Goal: Information Seeking & Learning: Find specific fact

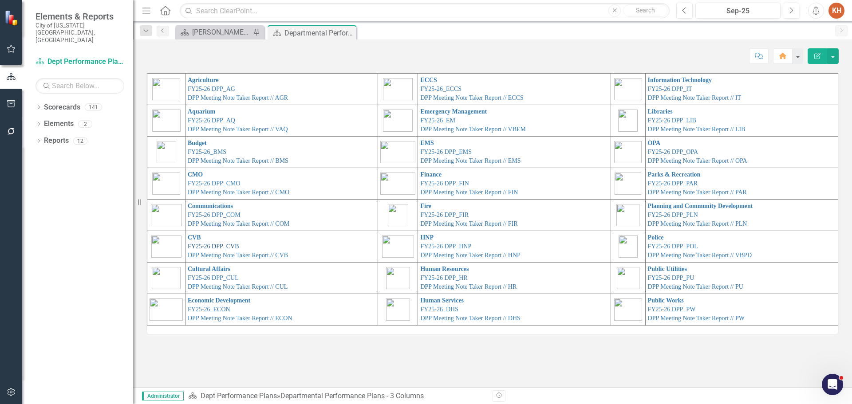
click at [212, 246] on link "FY25-26 DPP_CVB" at bounding box center [213, 246] width 51 height 7
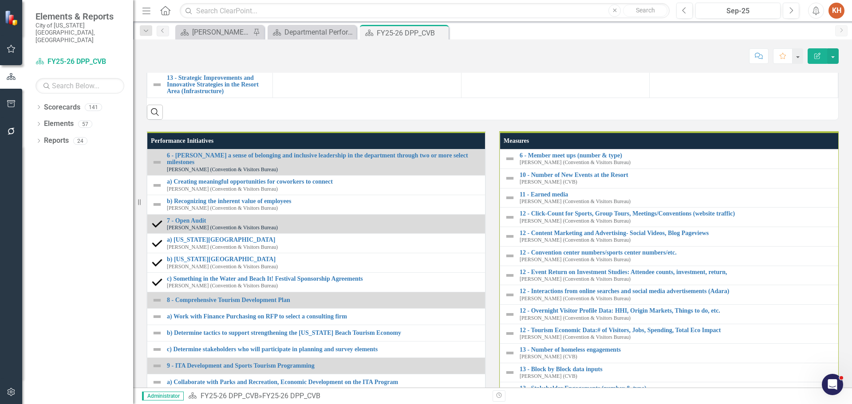
scroll to position [792, 0]
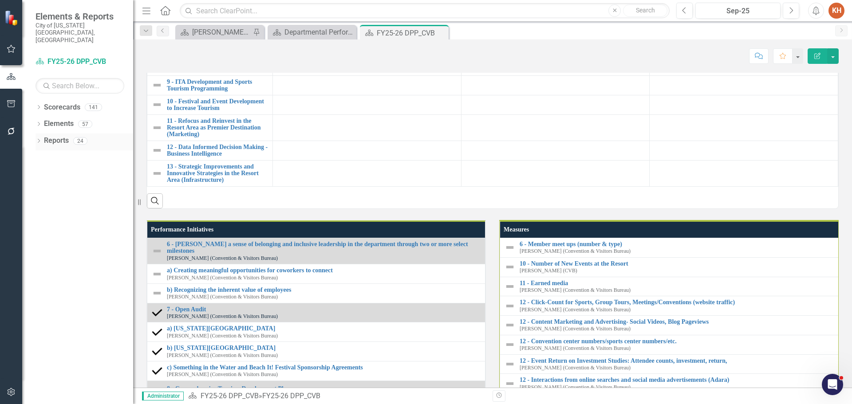
click at [39, 139] on icon "Dropdown" at bounding box center [38, 141] width 6 height 5
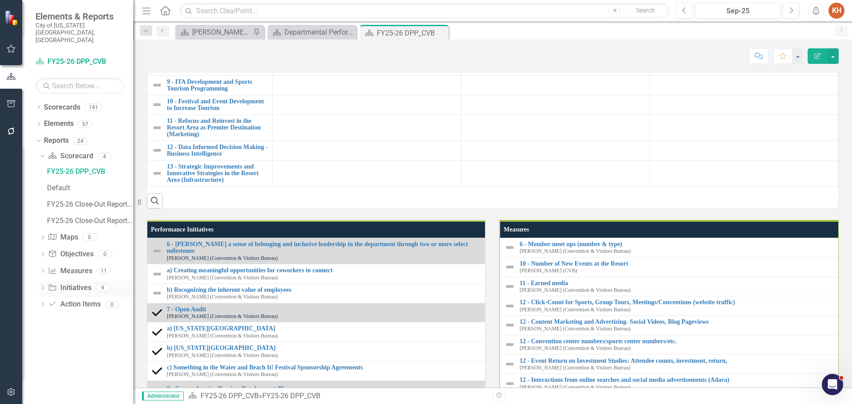
click at [73, 283] on link "Initiative Initiatives" at bounding box center [69, 288] width 43 height 10
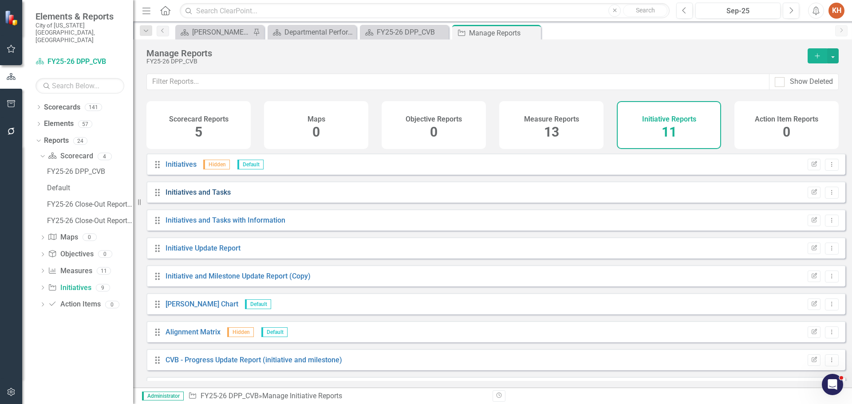
click at [210, 196] on link "Initiatives and Tasks" at bounding box center [197, 192] width 65 height 8
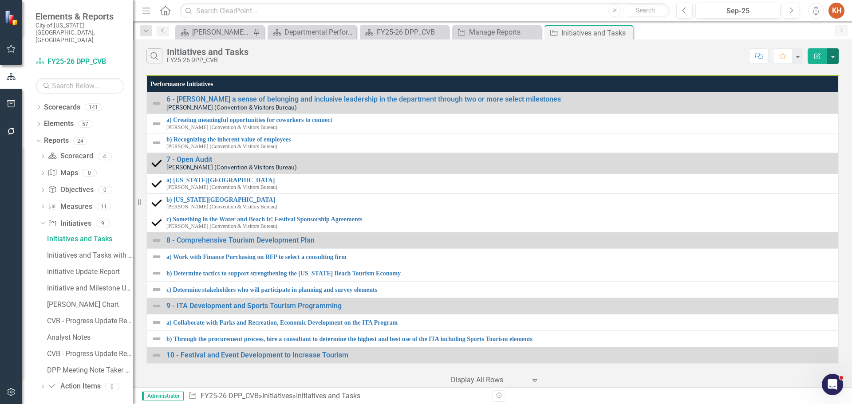
click at [831, 54] on button "button" at bounding box center [833, 56] width 12 height 16
click at [809, 91] on link "PDF Export to PDF" at bounding box center [803, 90] width 70 height 16
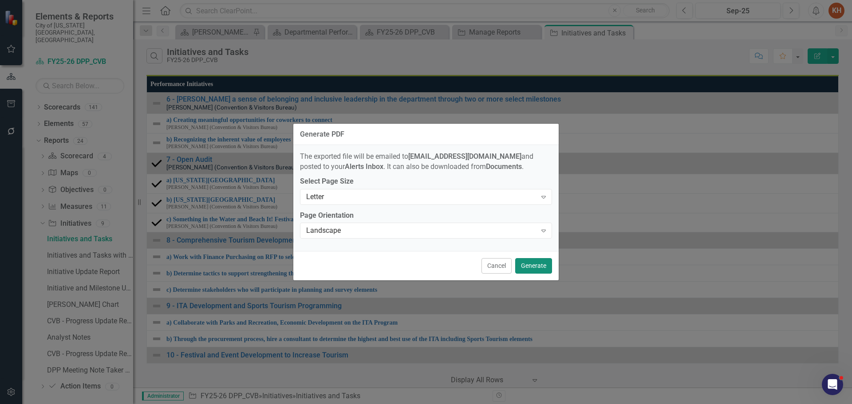
click at [532, 267] on button "Generate" at bounding box center [533, 266] width 37 height 16
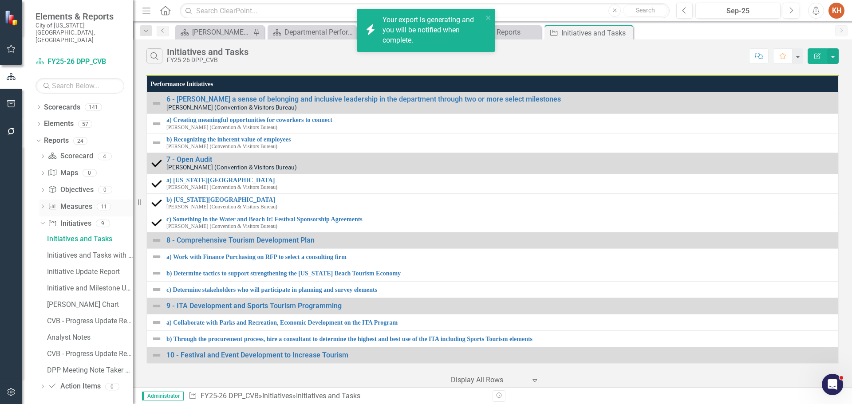
click at [75, 202] on link "Measure Measures" at bounding box center [70, 207] width 44 height 10
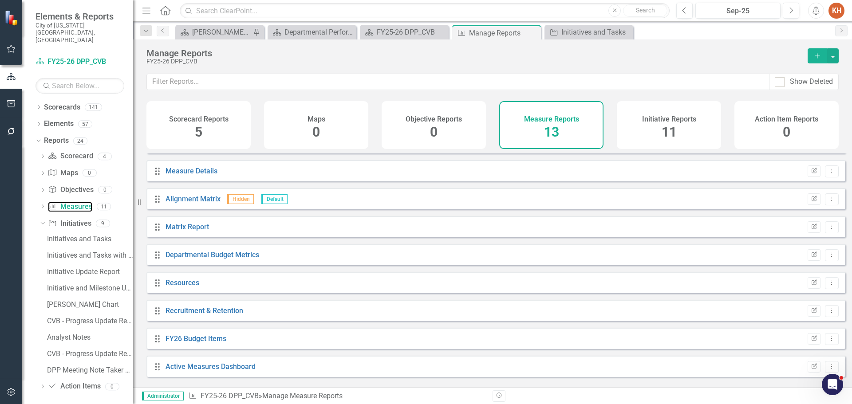
scroll to position [136, 0]
click at [243, 367] on link "Active Measures Dashboard" at bounding box center [210, 364] width 90 height 8
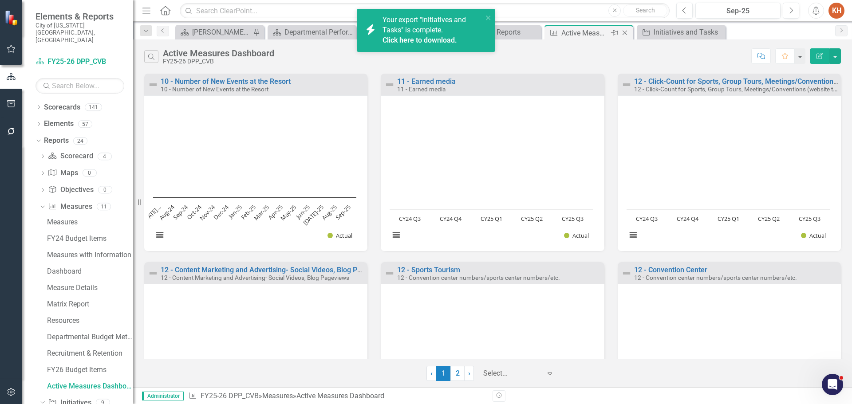
click at [626, 33] on icon "Close" at bounding box center [624, 32] width 9 height 7
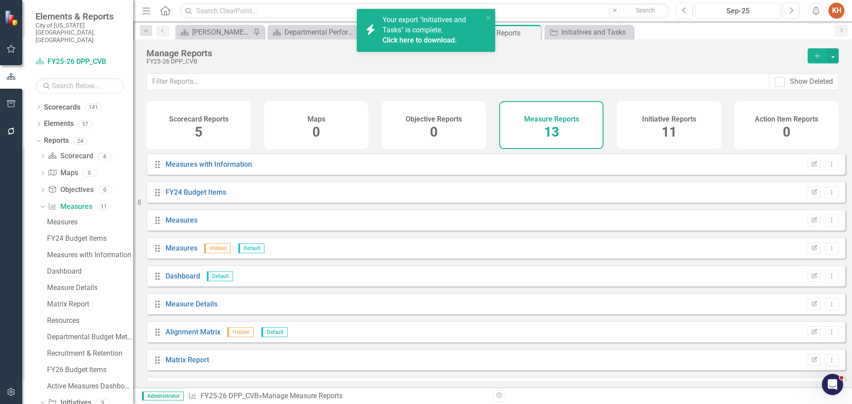
click at [812, 11] on icon "Alerts" at bounding box center [815, 10] width 9 height 9
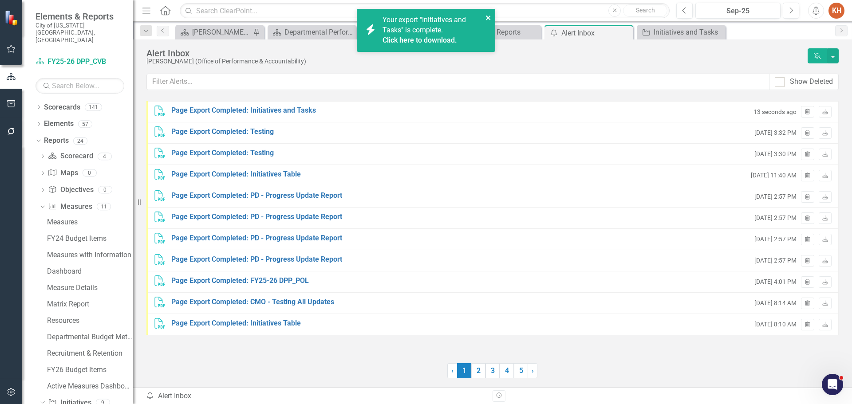
click at [486, 15] on icon "close" at bounding box center [488, 17] width 6 height 7
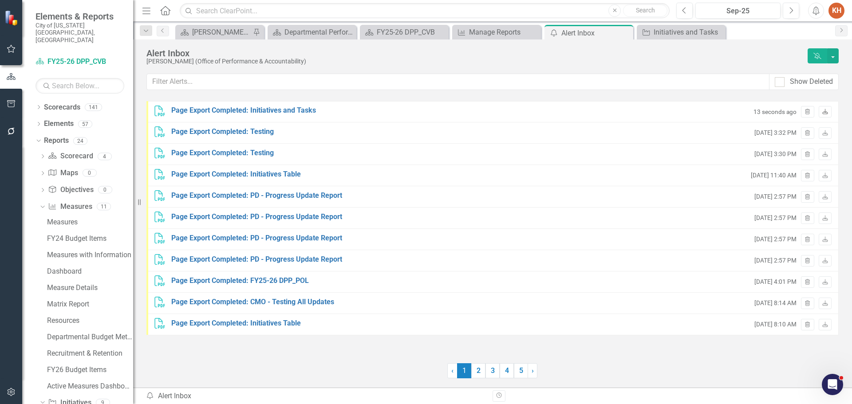
click at [821, 108] on link "Download" at bounding box center [824, 112] width 13 height 12
click at [624, 28] on div "Close" at bounding box center [625, 32] width 11 height 11
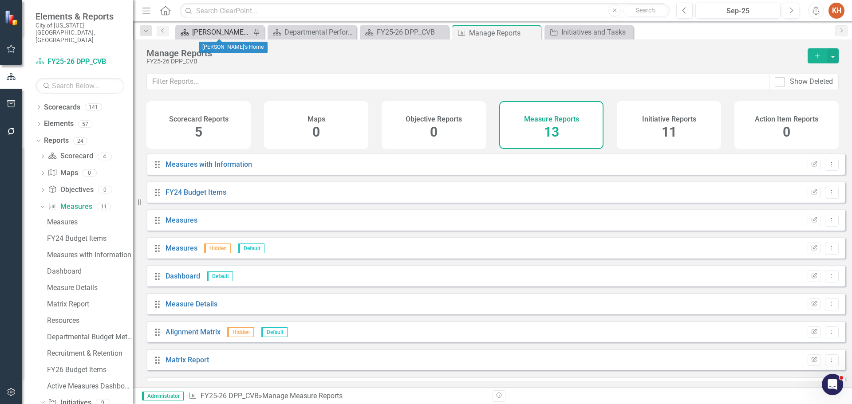
click at [227, 32] on div "[PERSON_NAME]'s Home" at bounding box center [221, 32] width 59 height 11
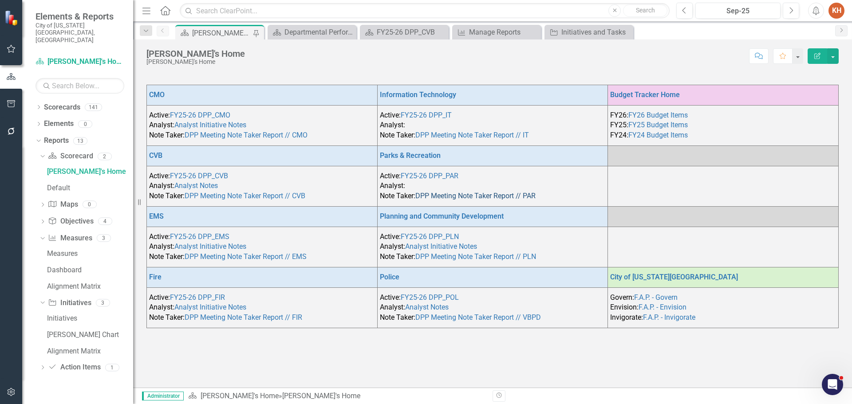
click at [453, 197] on link "DPP Meeting Note Taker Report // PAR" at bounding box center [475, 196] width 120 height 8
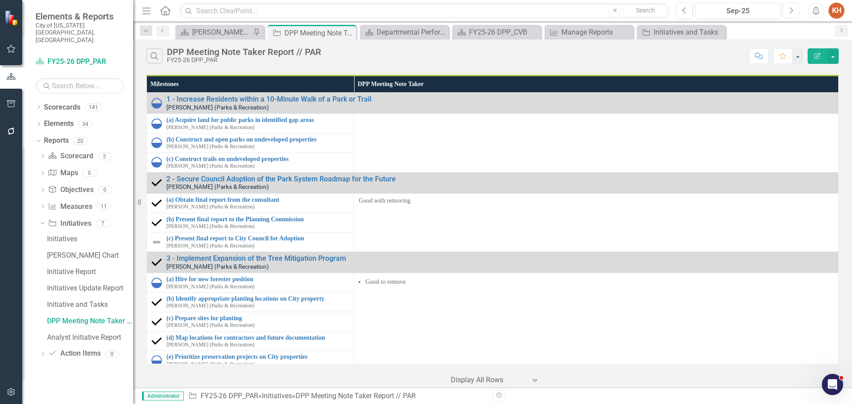
click at [789, 7] on icon "Next" at bounding box center [790, 11] width 5 height 8
click at [683, 18] on button "Previous" at bounding box center [684, 11] width 16 height 16
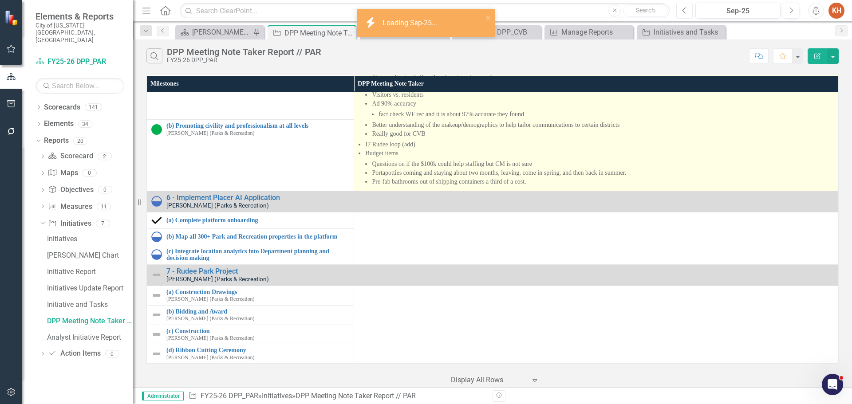
scroll to position [334, 0]
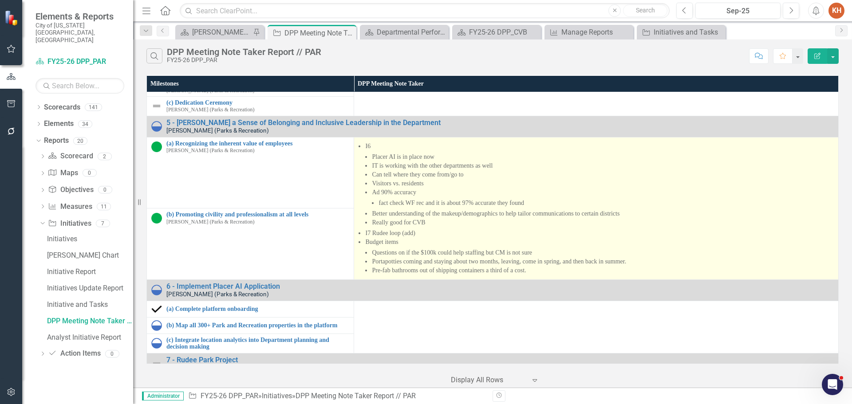
click at [435, 184] on li "Visitors vs. residents" at bounding box center [603, 183] width 462 height 9
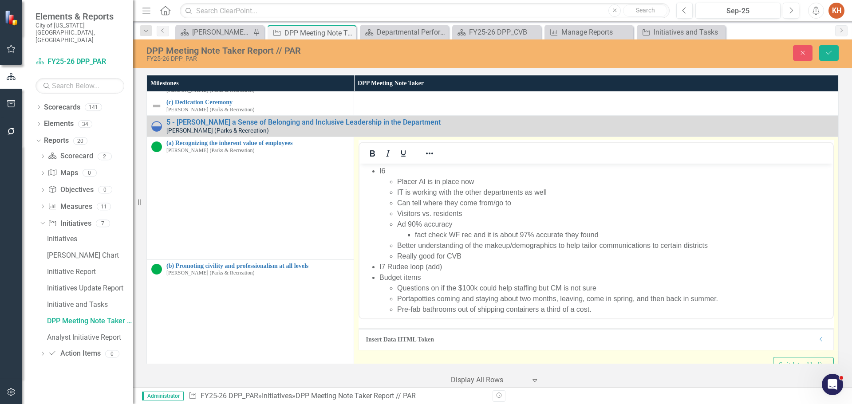
scroll to position [0, 0]
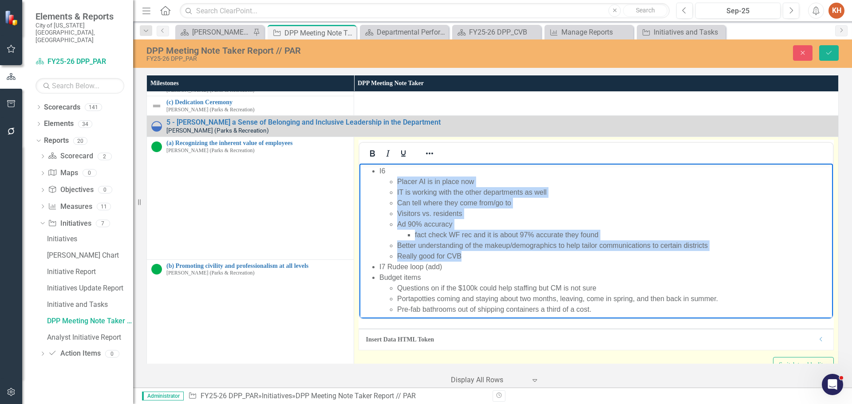
drag, startPoint x: 467, startPoint y: 255, endPoint x: 395, endPoint y: 185, distance: 99.4
click at [395, 185] on ul "Placer AI is in place now IT is working with the other departments as well Can …" at bounding box center [604, 219] width 451 height 85
copy ul "Placer AI is in place now IT is working with the other departments as well Can …"
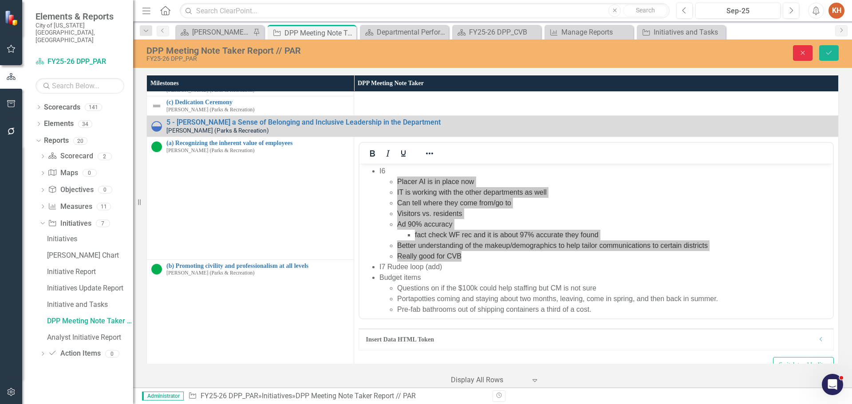
click at [805, 54] on icon "Close" at bounding box center [802, 53] width 8 height 6
